Goal: Communication & Community: Ask a question

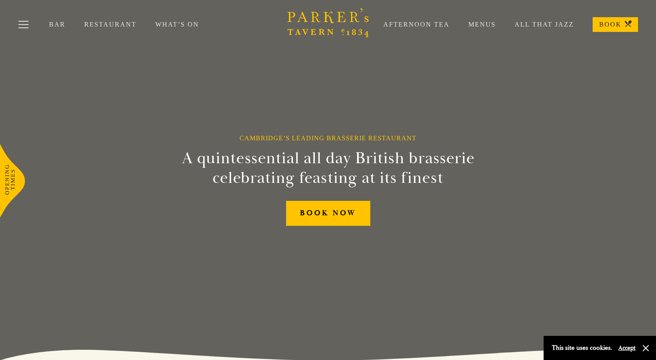
click at [115, 25] on link "Restaurant" at bounding box center [119, 24] width 71 height 8
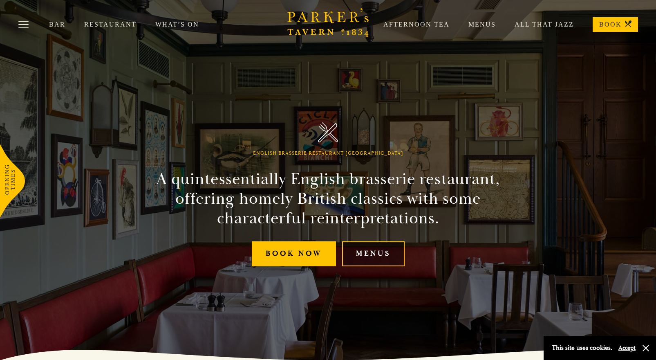
click at [368, 253] on link "Menus" at bounding box center [373, 253] width 63 height 25
click at [478, 22] on link "Menus" at bounding box center [473, 24] width 46 height 8
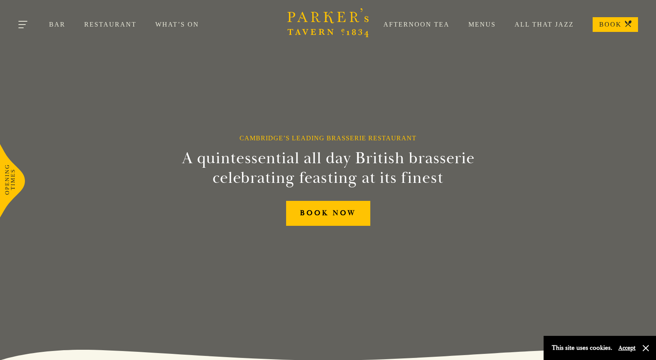
click at [25, 25] on button "Toggle navigation" at bounding box center [23, 26] width 35 height 35
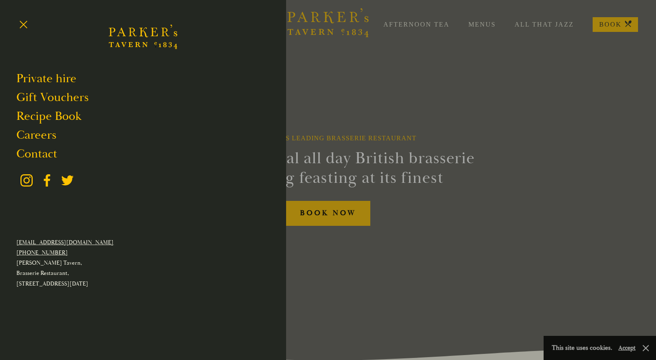
click at [358, 91] on div at bounding box center [328, 180] width 656 height 360
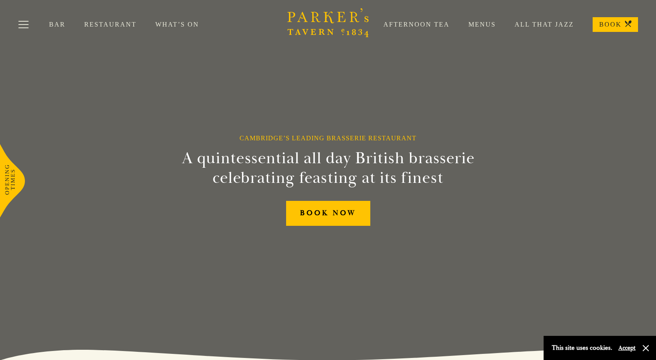
click at [484, 24] on link "Menus" at bounding box center [473, 24] width 46 height 8
click at [27, 24] on button "Toggle navigation" at bounding box center [23, 26] width 35 height 35
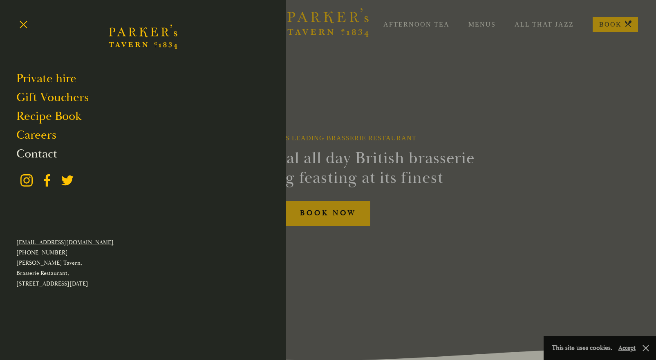
click at [42, 150] on link "Contact" at bounding box center [36, 154] width 41 height 16
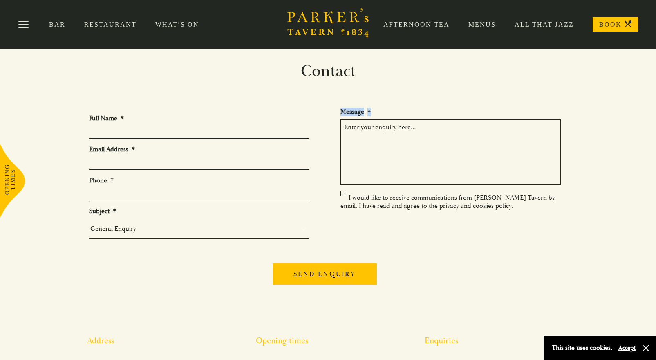
drag, startPoint x: 374, startPoint y: 110, endPoint x: 330, endPoint y: 111, distance: 43.8
click at [330, 111] on ul "Full Name * Email Address * Phone * Subject * General Enquiry Private Bookings …" at bounding box center [328, 179] width 478 height 143
click at [359, 112] on label "Message *" at bounding box center [356, 112] width 30 height 9
click at [359, 119] on textarea "Message *" at bounding box center [451, 151] width 220 height 65
drag, startPoint x: 374, startPoint y: 112, endPoint x: 335, endPoint y: 112, distance: 38.8
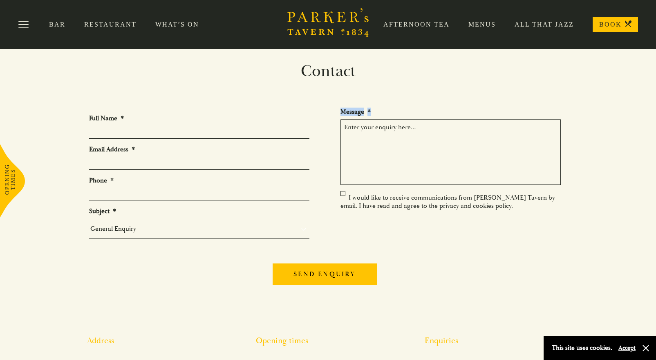
click at [335, 111] on ul "Full Name * Email Address * Phone * Subject * General Enquiry Private Bookings …" at bounding box center [328, 179] width 478 height 143
